Goal: Task Accomplishment & Management: Manage account settings

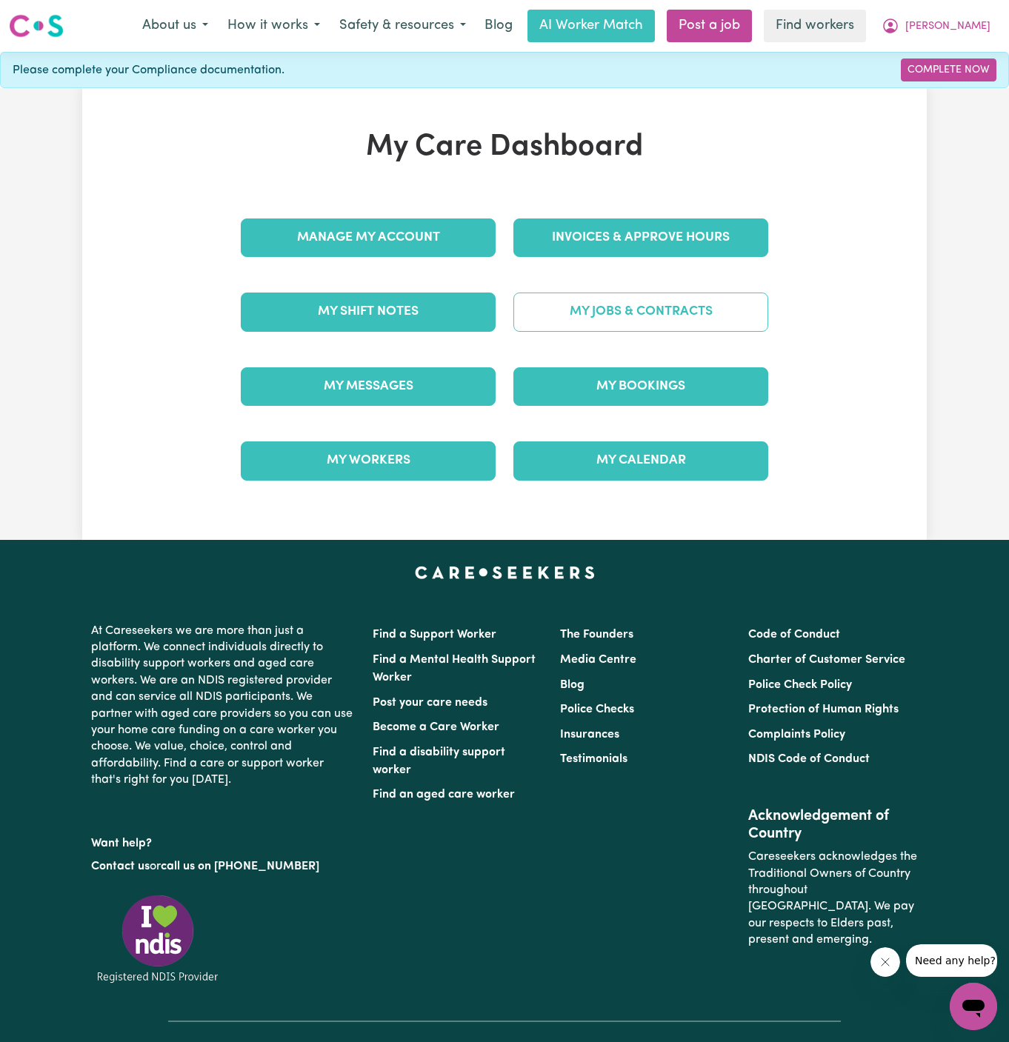
click at [675, 301] on link "My Jobs & Contracts" at bounding box center [640, 312] width 255 height 39
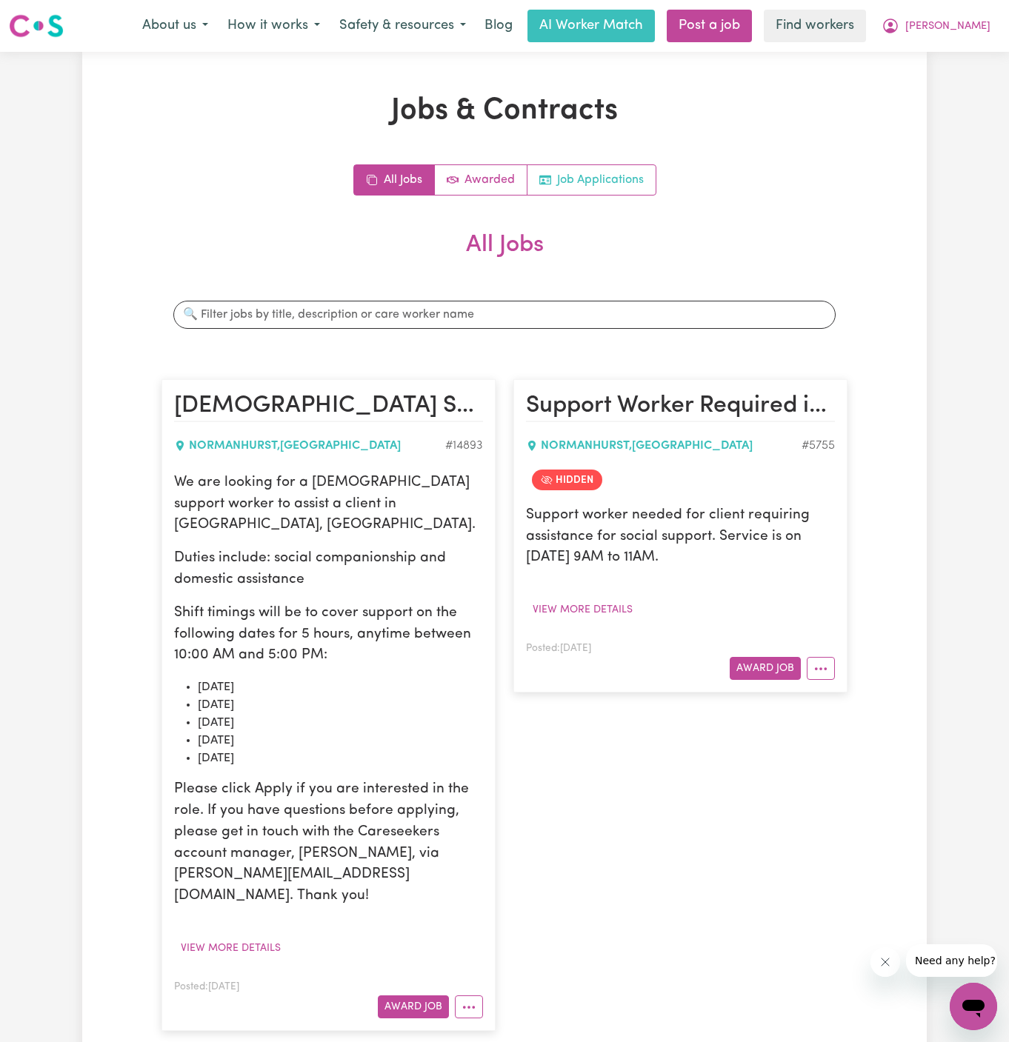
click at [628, 177] on link "Job Applications" at bounding box center [591, 180] width 128 height 30
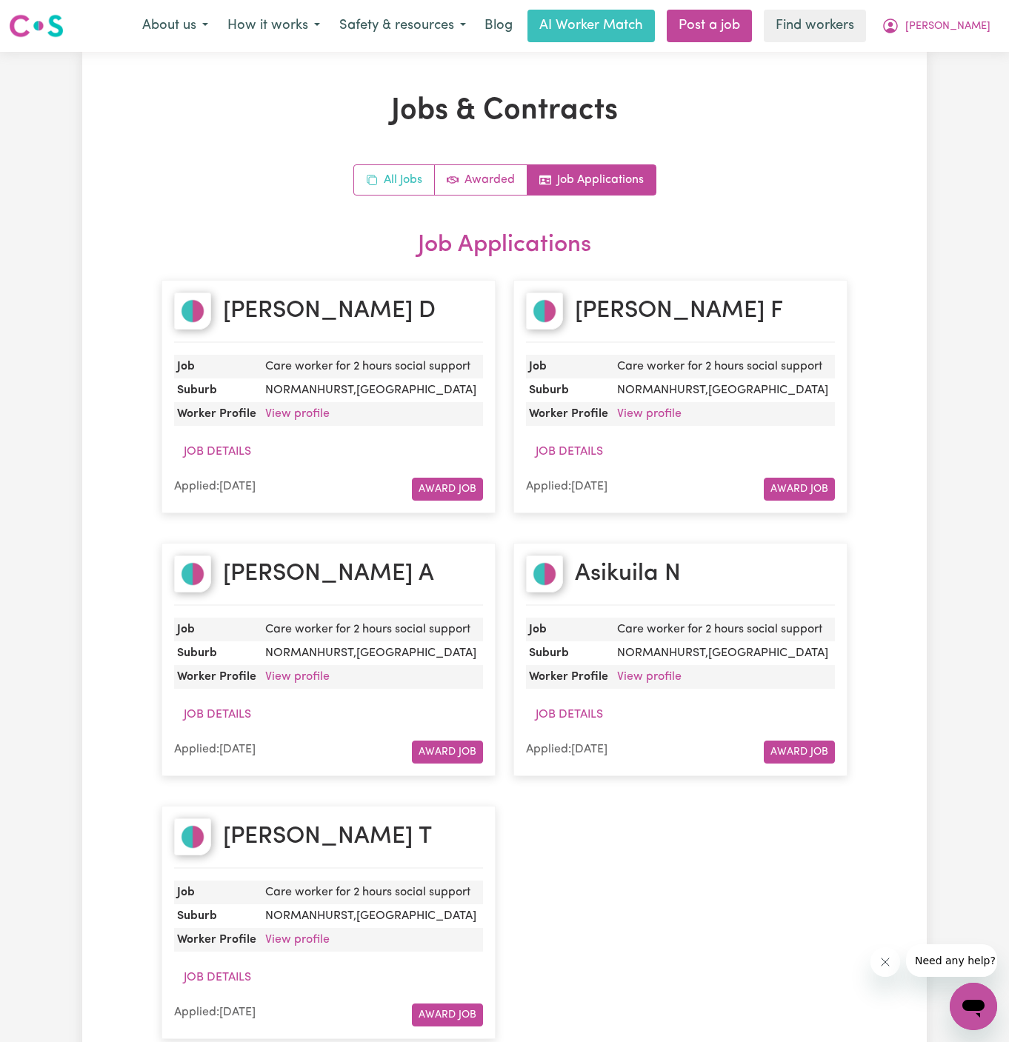
click at [387, 184] on link "All Jobs" at bounding box center [394, 180] width 81 height 30
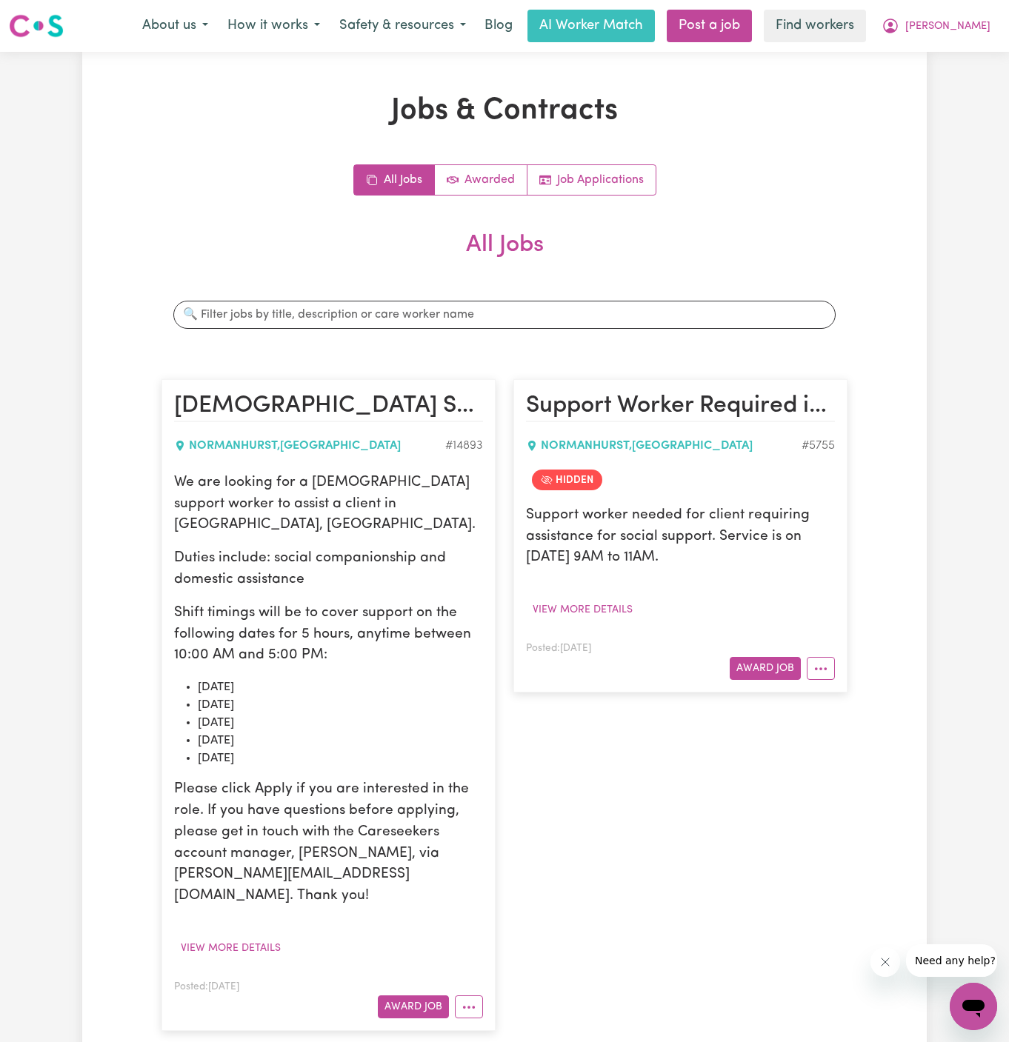
scroll to position [581, 0]
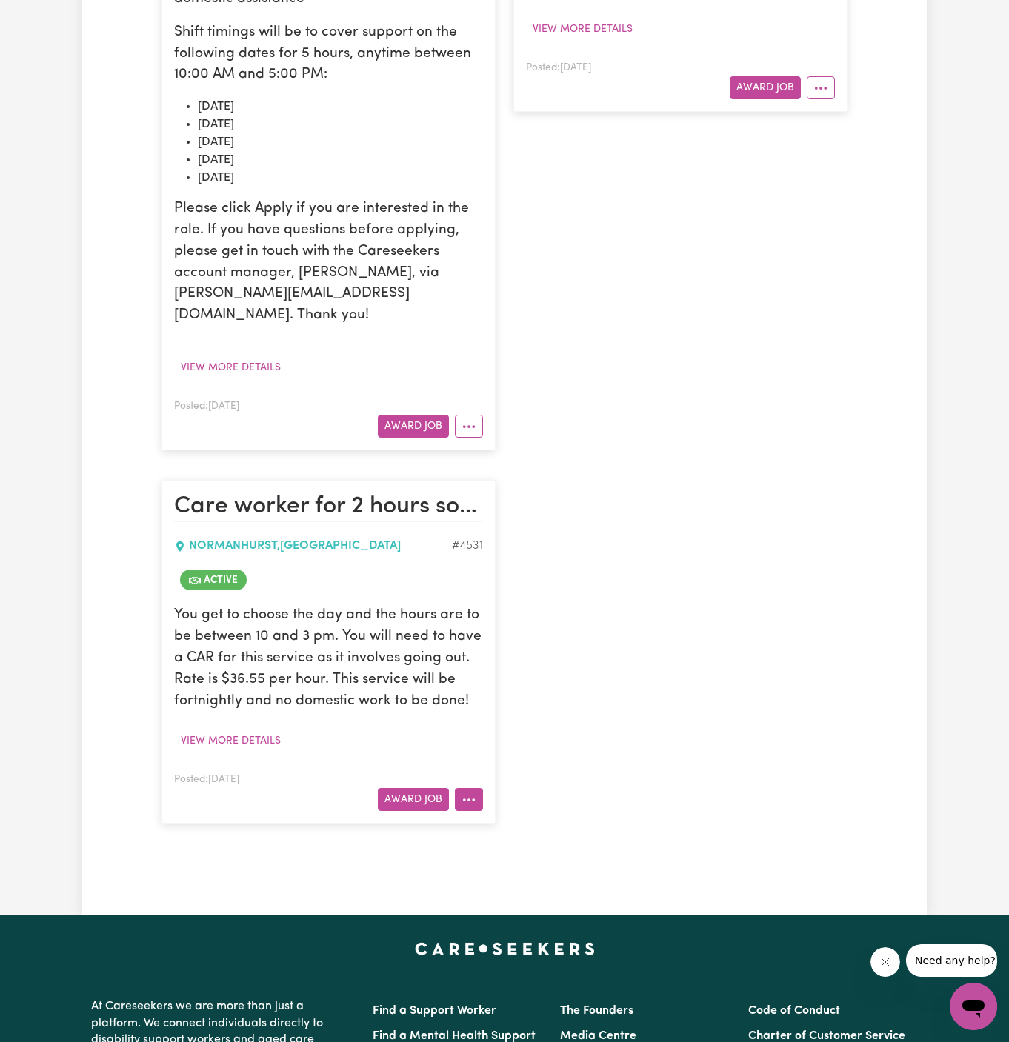
click at [470, 792] on icon "More options" at bounding box center [468, 799] width 15 height 15
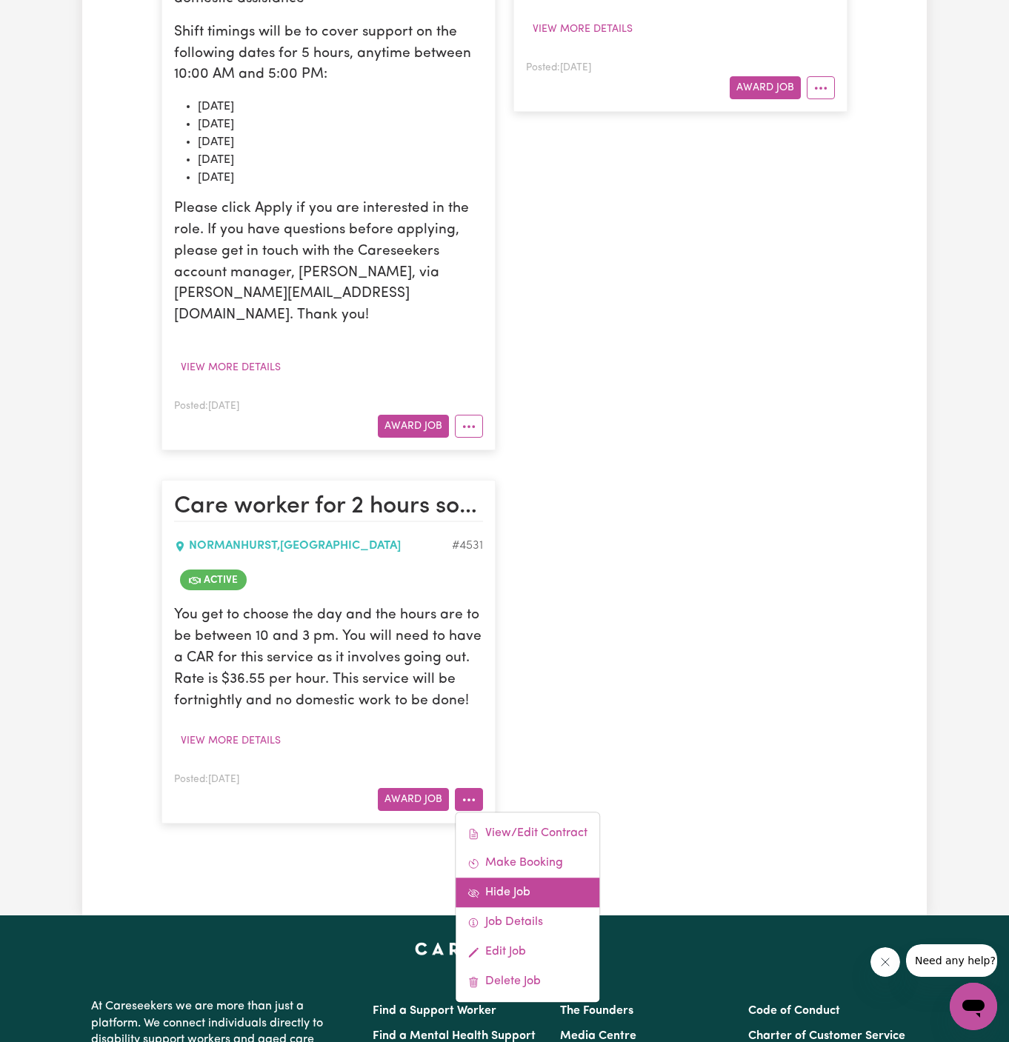
click at [550, 878] on link "Hide Job" at bounding box center [527, 893] width 144 height 30
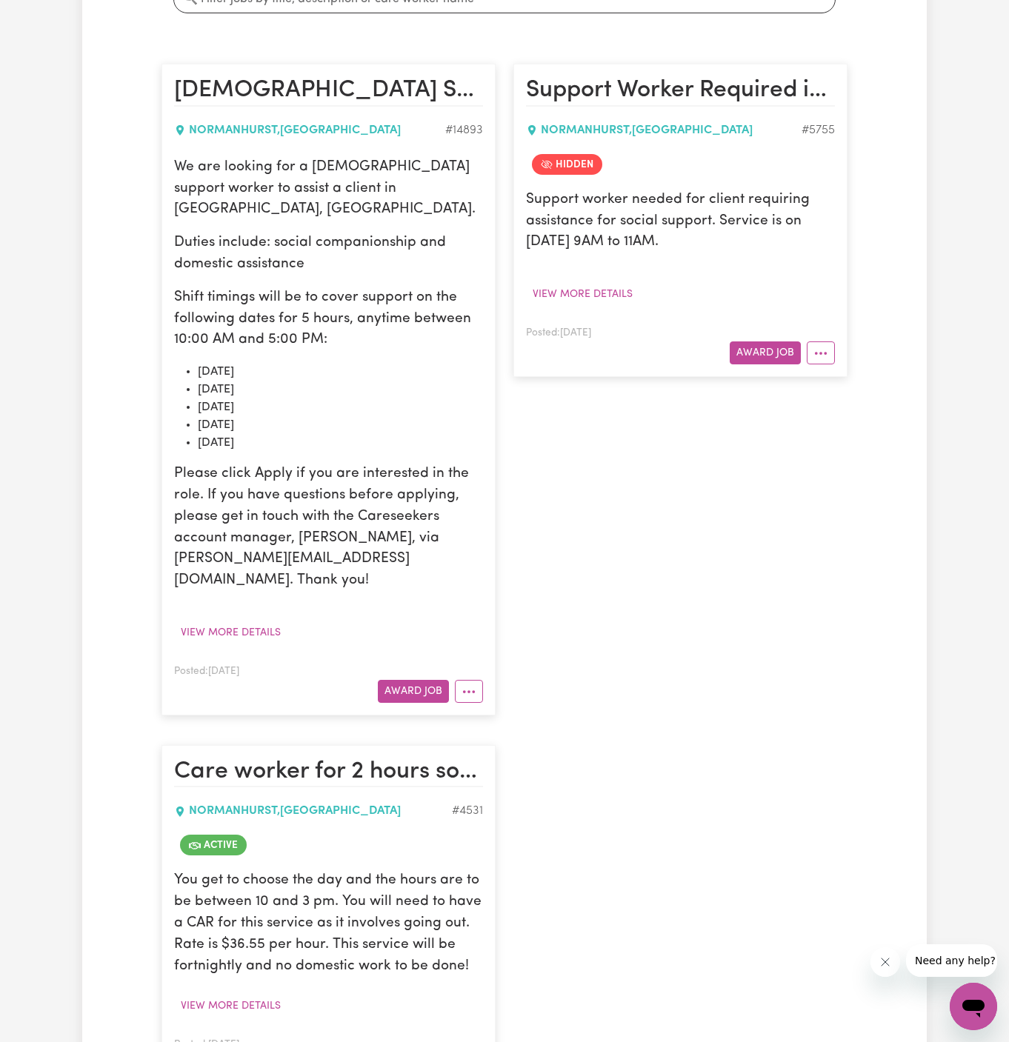
scroll to position [298, 0]
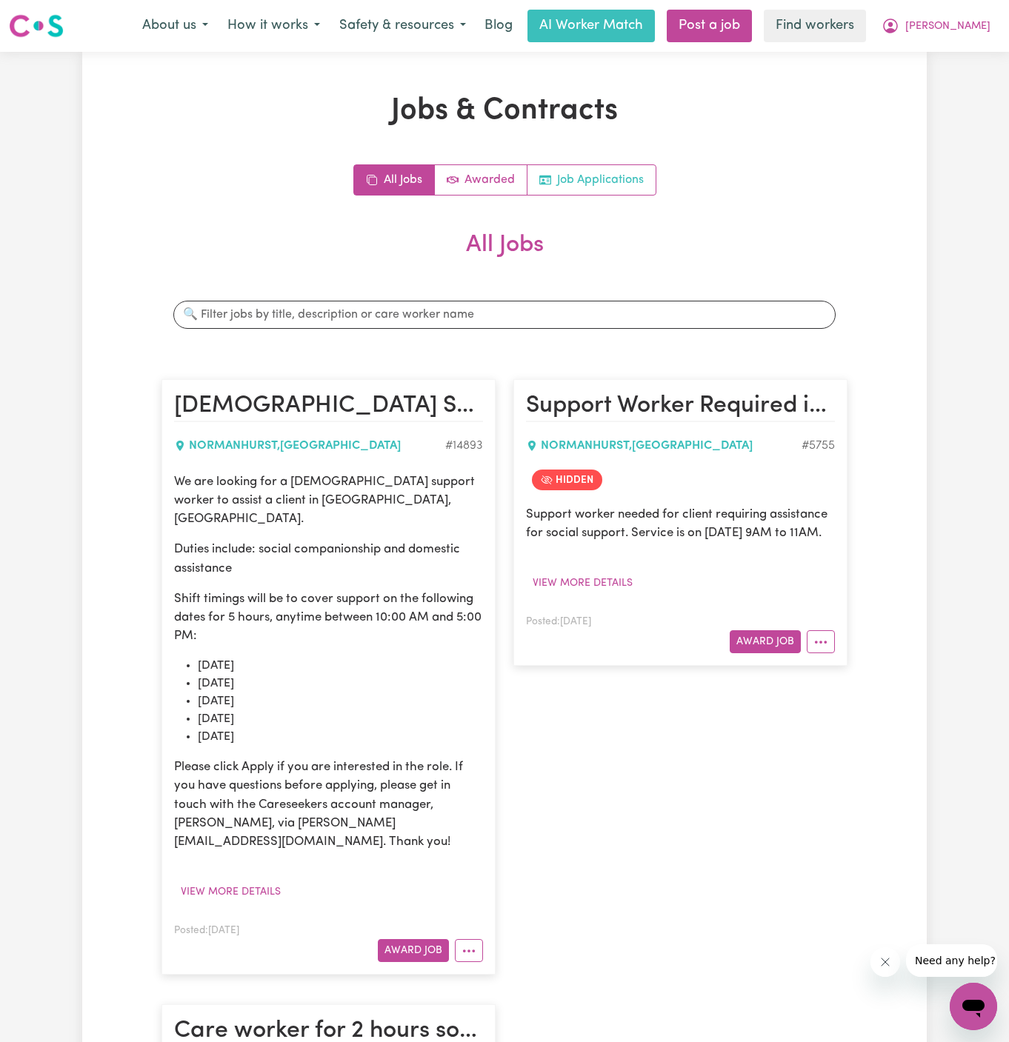
click at [618, 185] on link "Job Applications" at bounding box center [591, 180] width 128 height 30
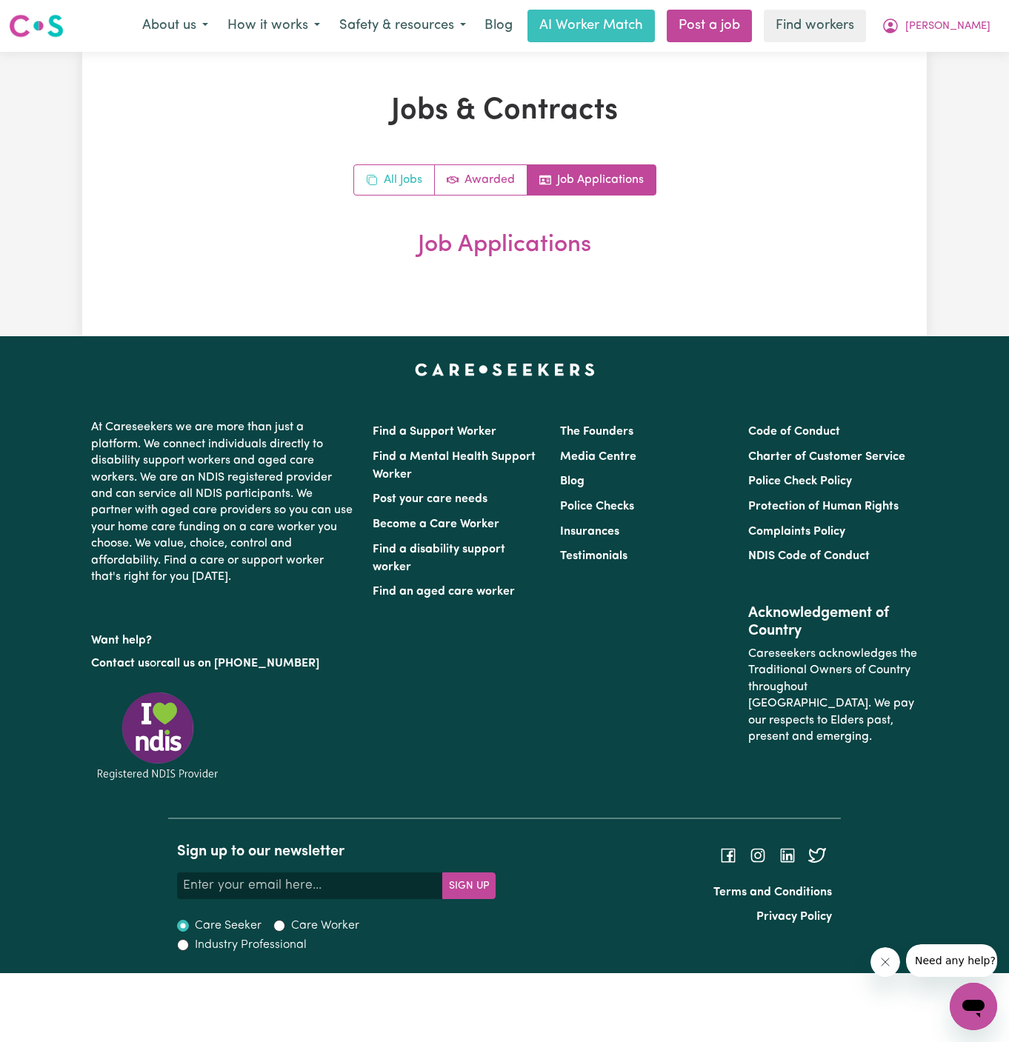
click at [390, 193] on link "All Jobs" at bounding box center [394, 180] width 81 height 30
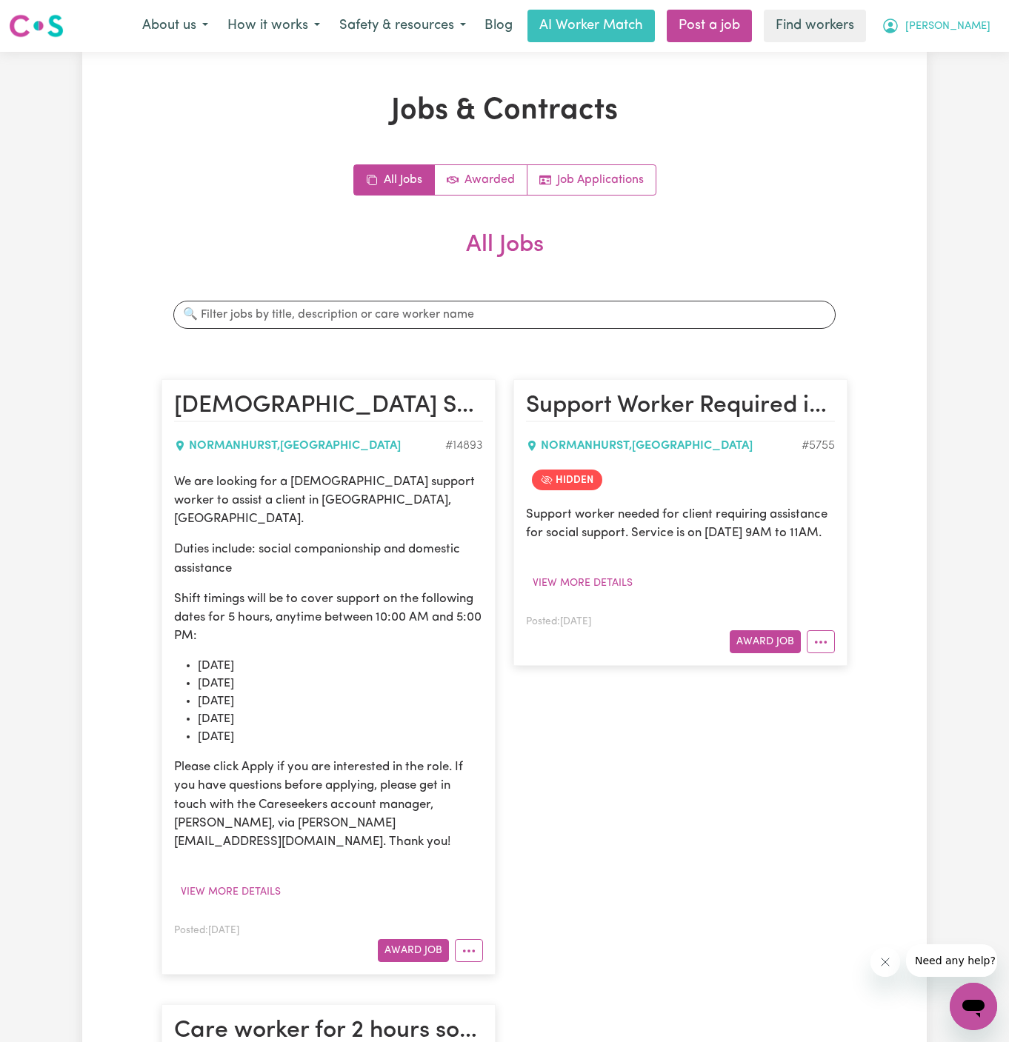
click at [976, 24] on span "[PERSON_NAME]" at bounding box center [947, 27] width 85 height 16
click at [935, 54] on link "My Dashboard" at bounding box center [940, 58] width 117 height 28
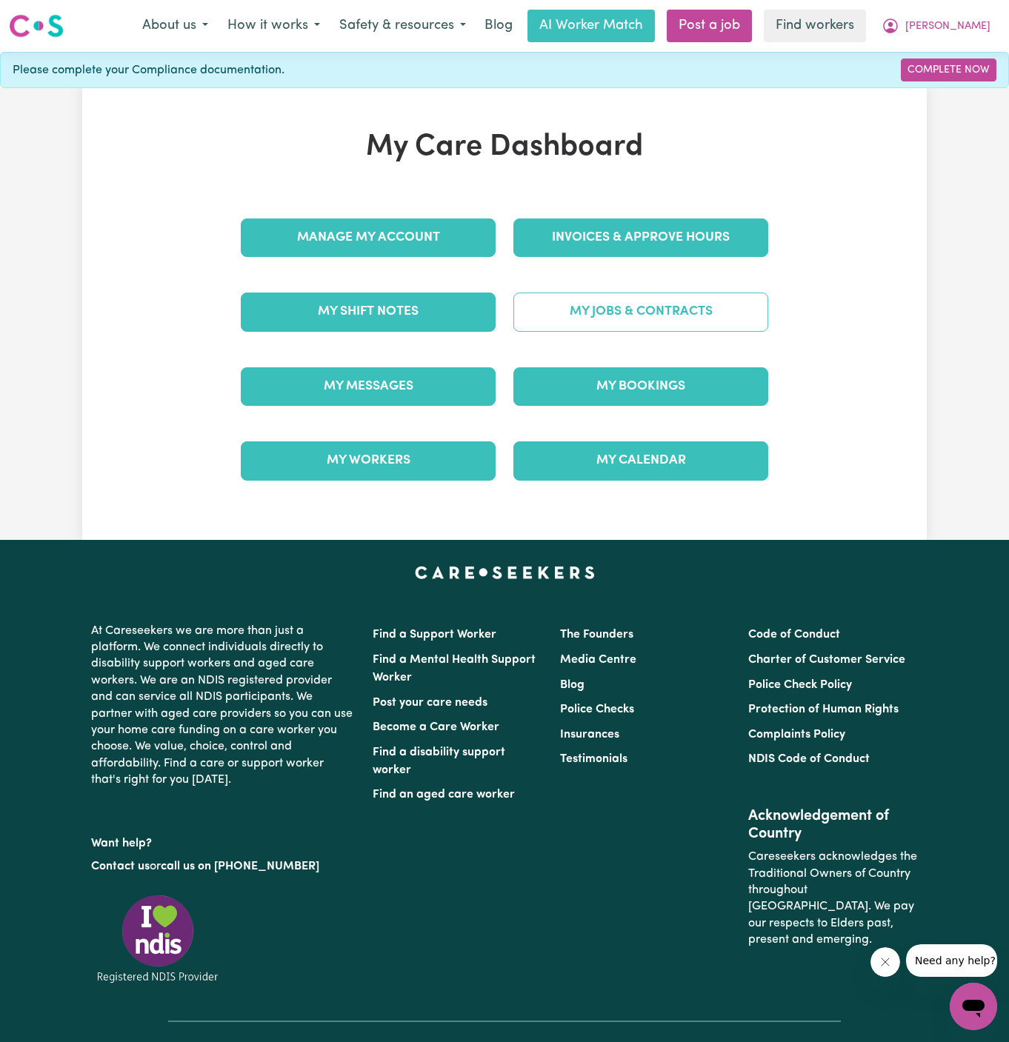
click at [614, 313] on link "My Jobs & Contracts" at bounding box center [640, 312] width 255 height 39
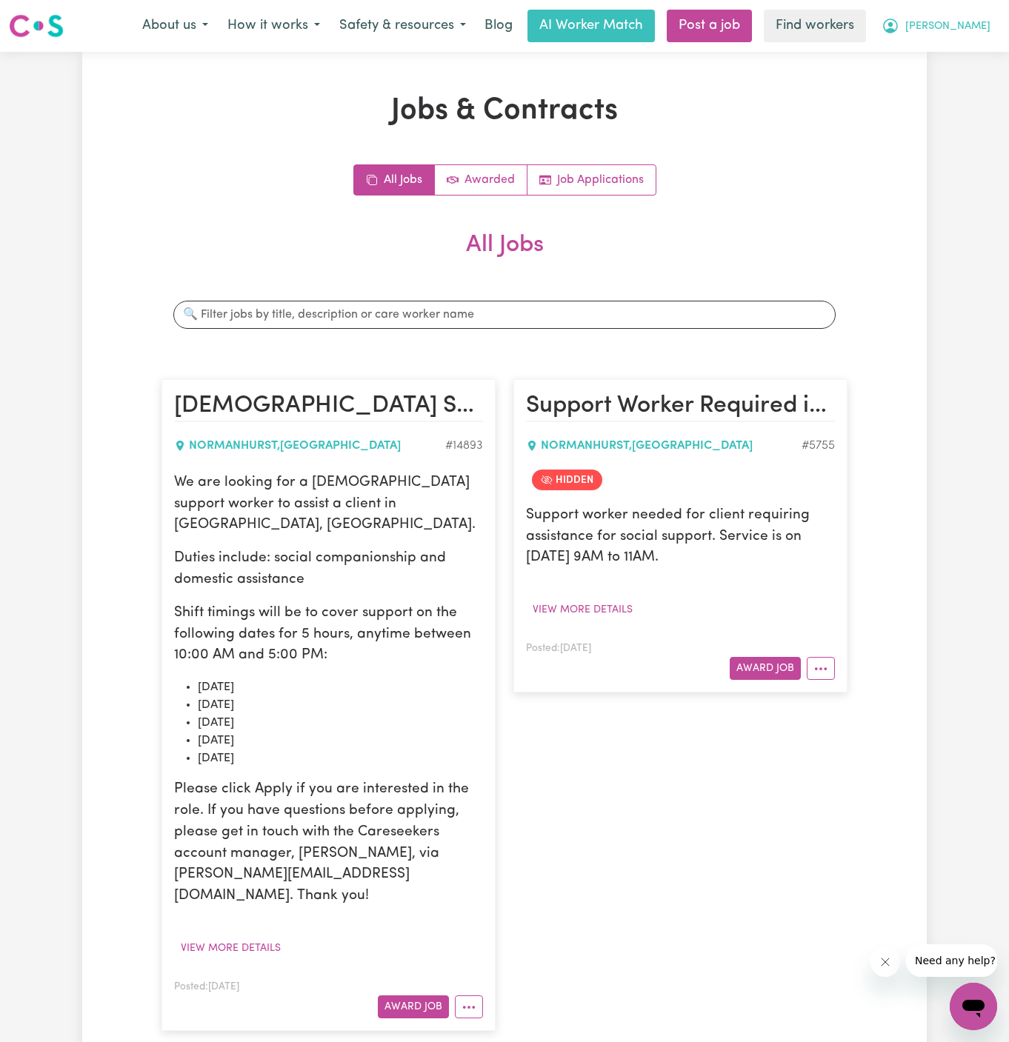
click at [978, 27] on span "[PERSON_NAME]" at bounding box center [947, 27] width 85 height 16
click at [975, 67] on link "My Dashboard" at bounding box center [940, 58] width 117 height 28
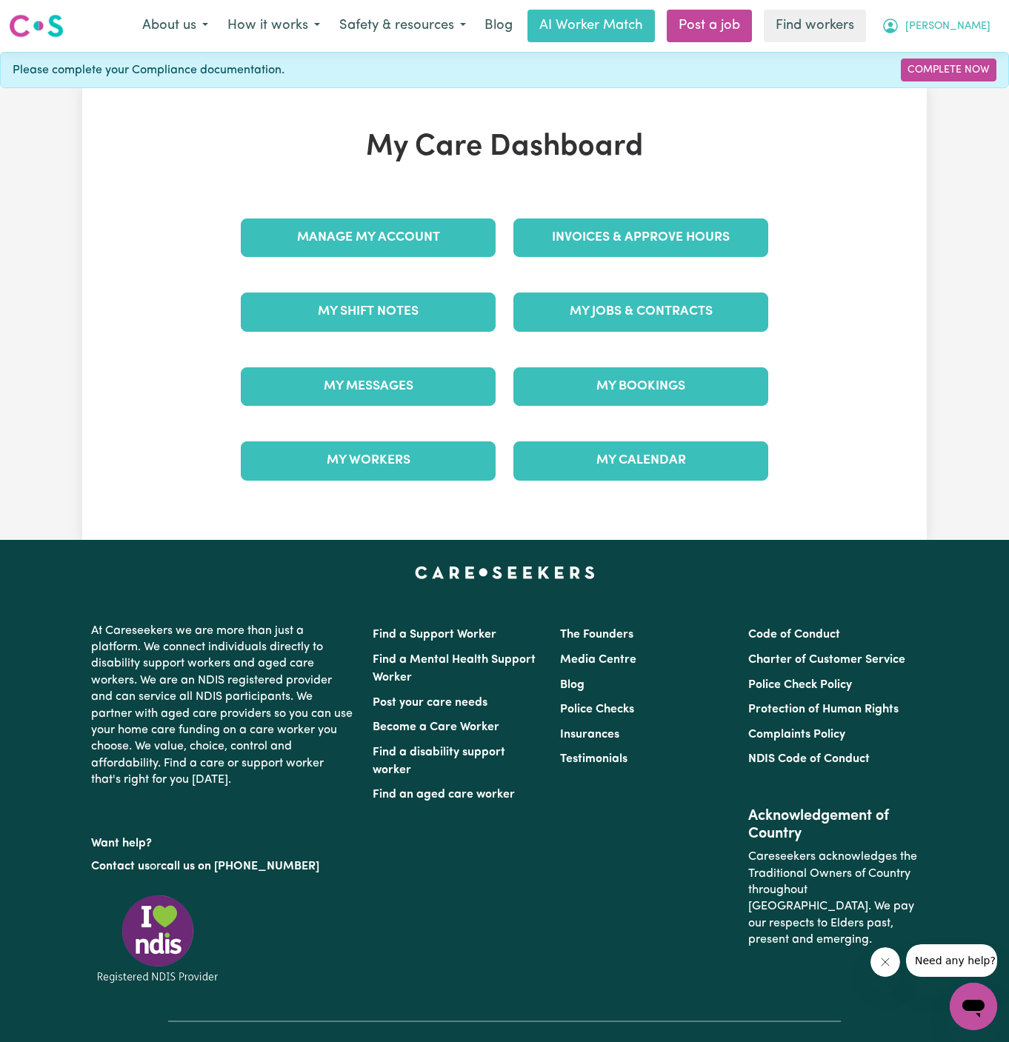
click at [975, 24] on span "[PERSON_NAME]" at bounding box center [947, 27] width 85 height 16
click at [959, 87] on link "Logout" at bounding box center [940, 85] width 117 height 28
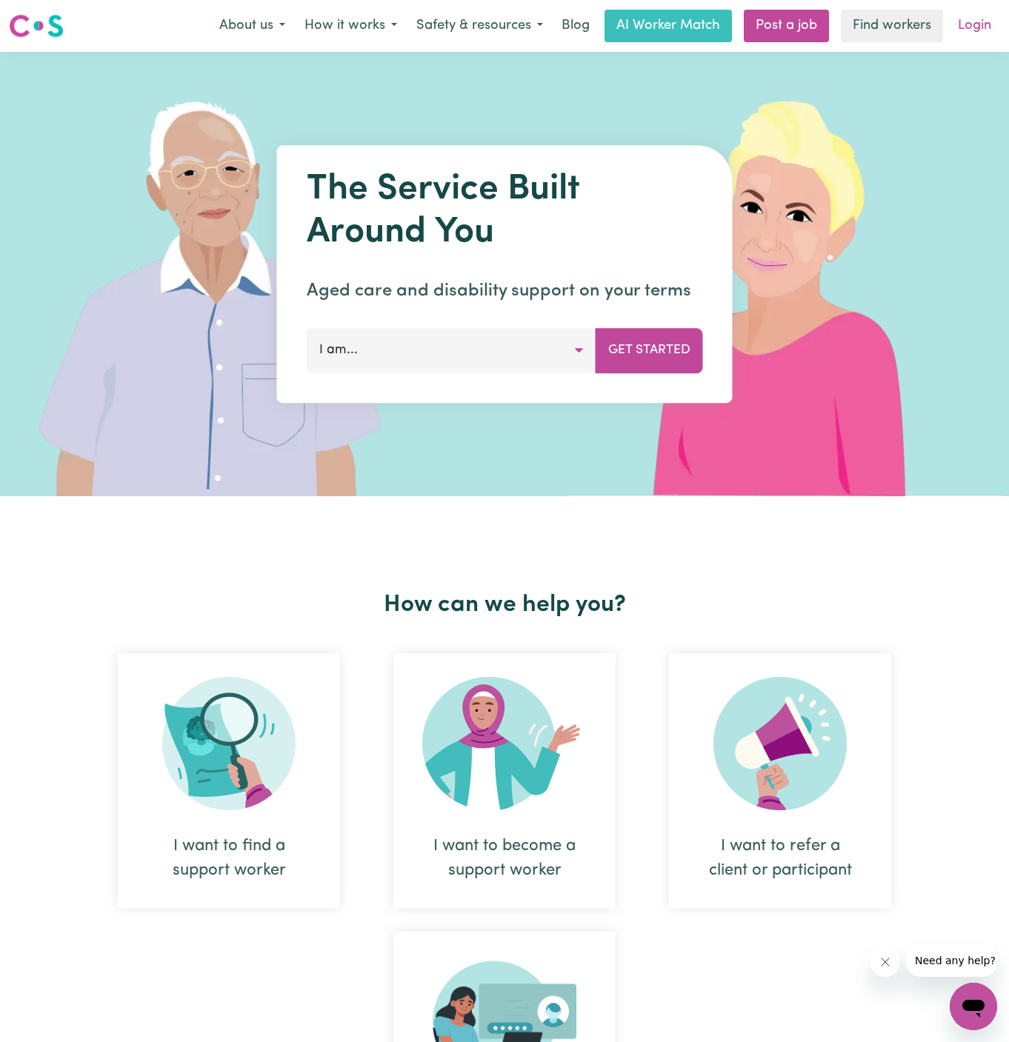
click at [967, 39] on link "Login" at bounding box center [974, 26] width 51 height 33
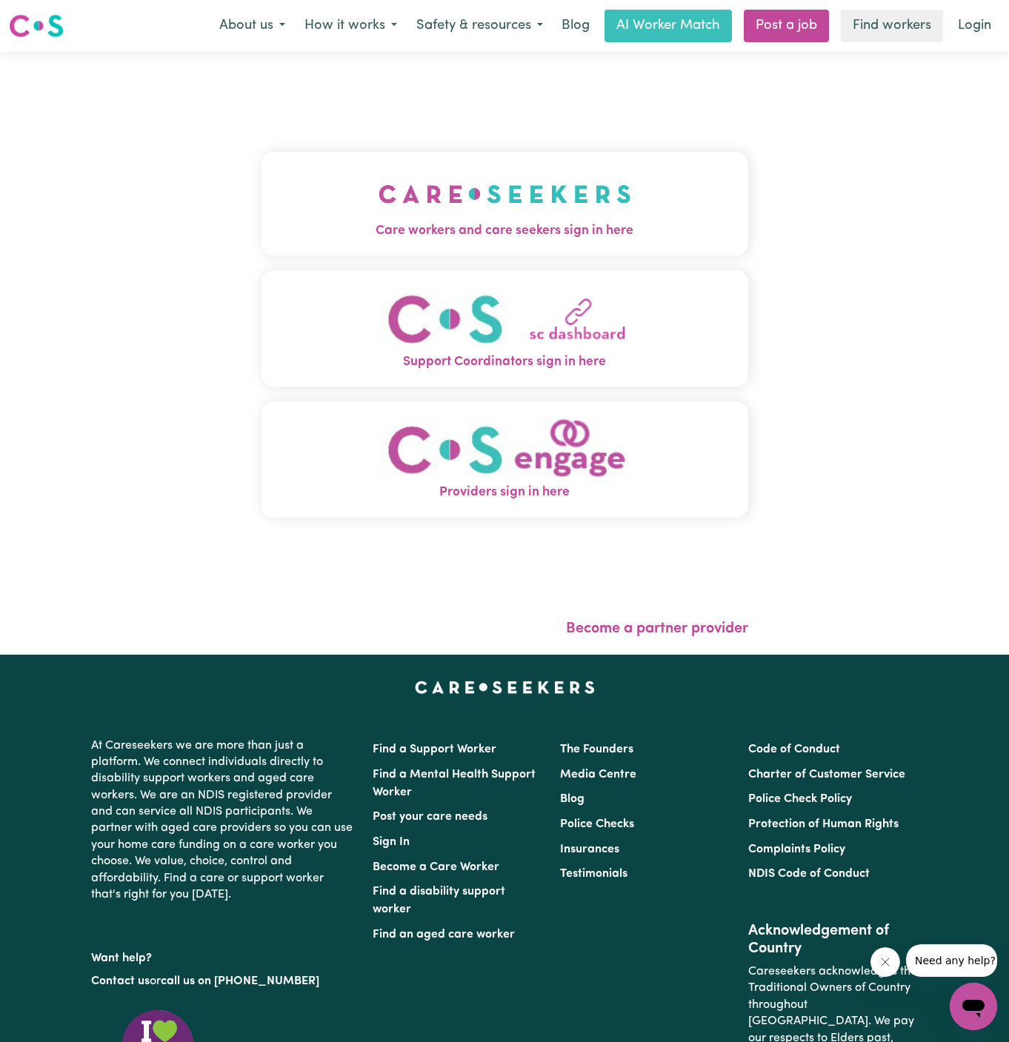
click at [566, 189] on button "Care workers and care seekers sign in here" at bounding box center [504, 204] width 487 height 104
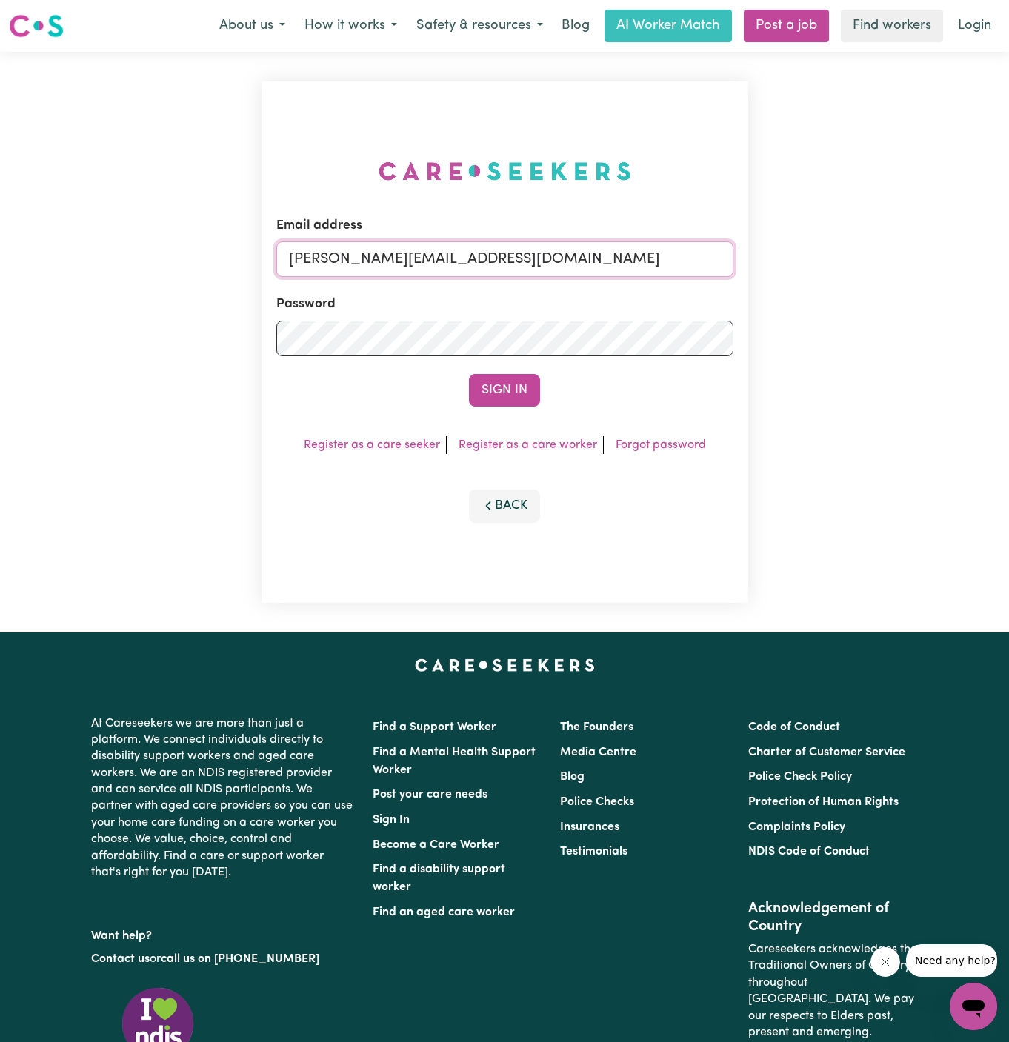
click at [580, 263] on input "dyan@careseekers.com.au" at bounding box center [504, 259] width 457 height 36
drag, startPoint x: 362, startPoint y: 262, endPoint x: 824, endPoint y: 255, distance: 461.5
click at [824, 255] on div "Email address superuser~GrahamWhiteKNC@careseekers.com.au Password Sign In Regi…" at bounding box center [504, 342] width 1009 height 581
type input "superuser~PatriciaFornerVC@careseekers.com.au"
click at [469, 374] on button "Sign In" at bounding box center [504, 390] width 71 height 33
